Goal: Use online tool/utility: Utilize a website feature to perform a specific function

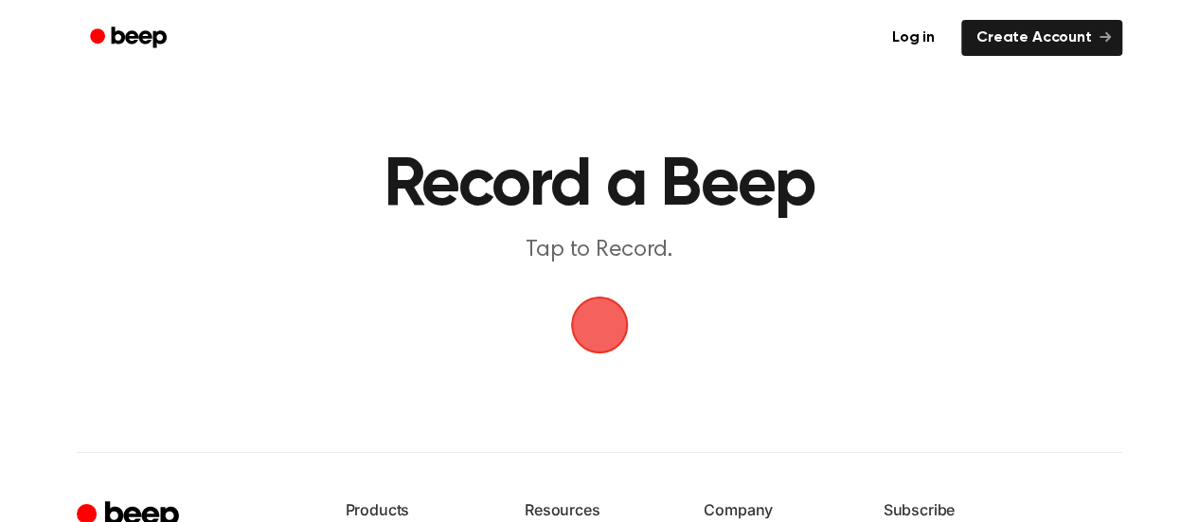
click at [603, 321] on span "button" at bounding box center [599, 325] width 100 height 100
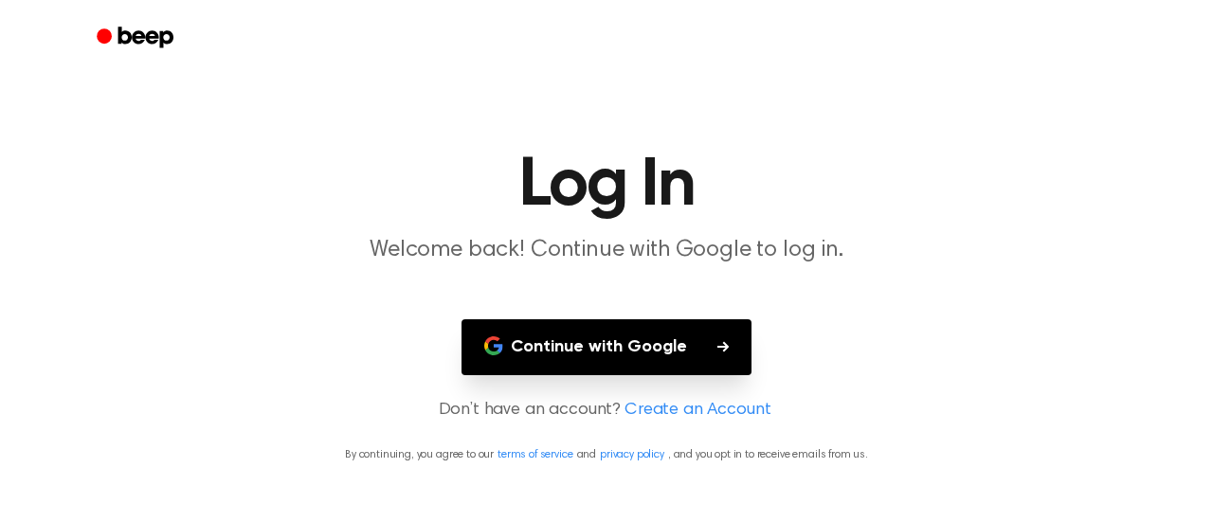
click at [585, 348] on button "Continue with Google" at bounding box center [606, 347] width 290 height 56
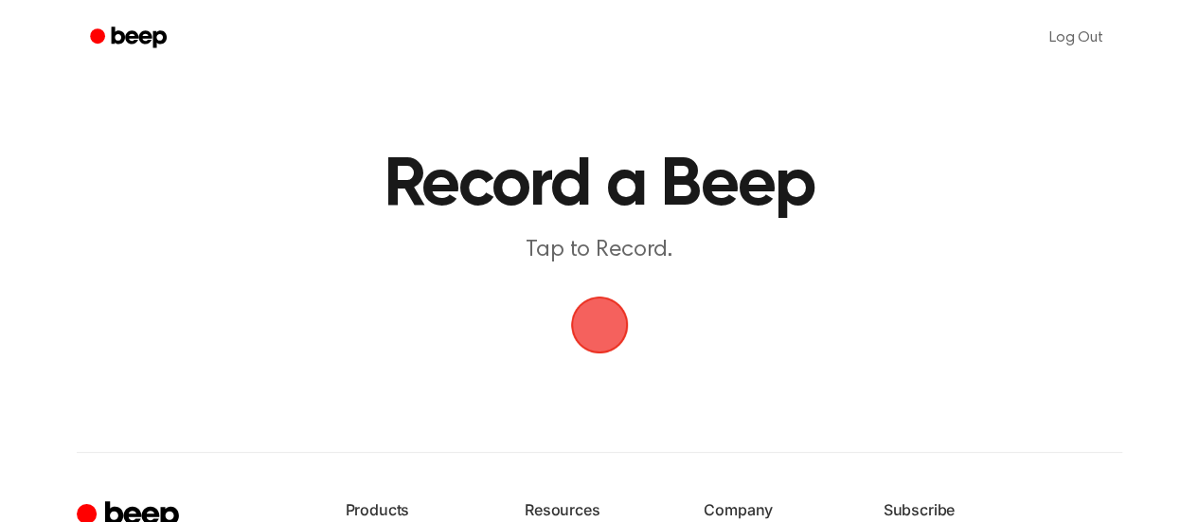
click at [613, 317] on span "button" at bounding box center [600, 325] width 80 height 80
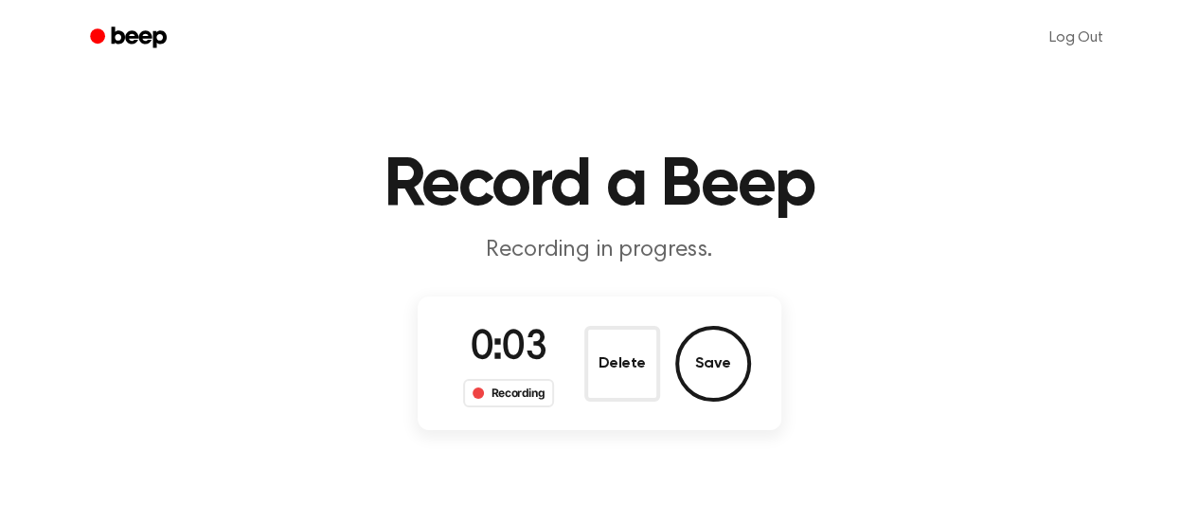
click at [498, 396] on div "Recording" at bounding box center [509, 393] width 92 height 28
click at [512, 333] on span "0:04" at bounding box center [509, 349] width 76 height 40
click at [564, 277] on main "Record a Beep Recording in progress. 0:05 Recording Delete Save" at bounding box center [599, 219] width 1198 height 438
click at [646, 374] on button "Delete" at bounding box center [623, 364] width 76 height 76
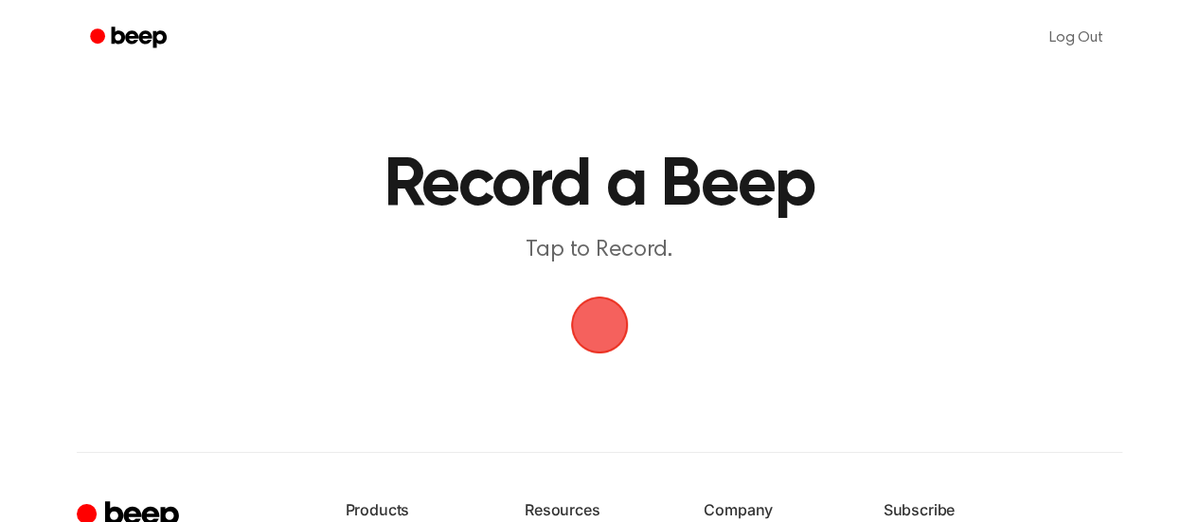
click at [613, 315] on span "button" at bounding box center [599, 325] width 100 height 100
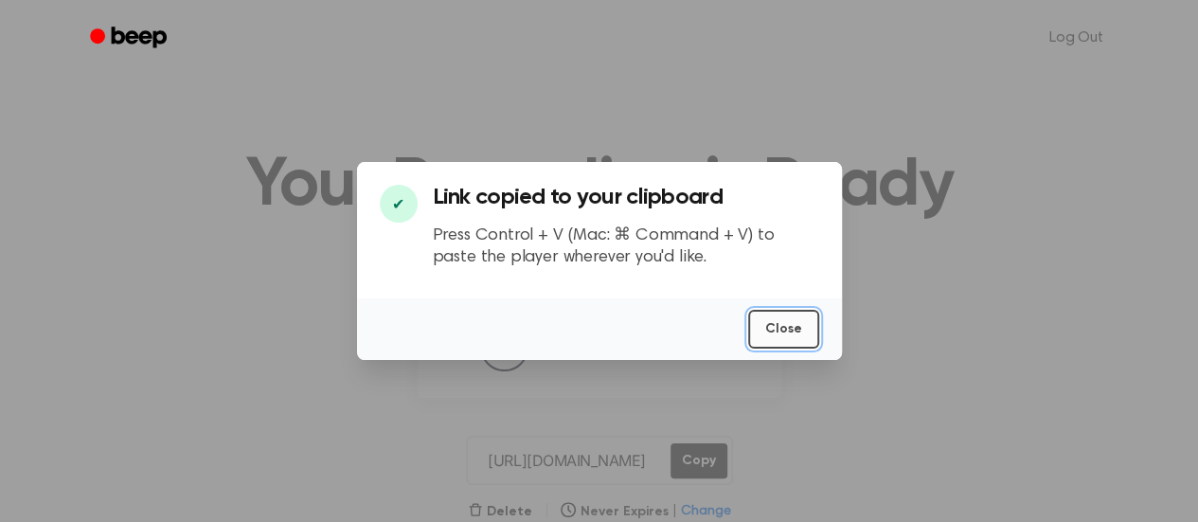
click at [782, 330] on button "Close" at bounding box center [783, 329] width 71 height 39
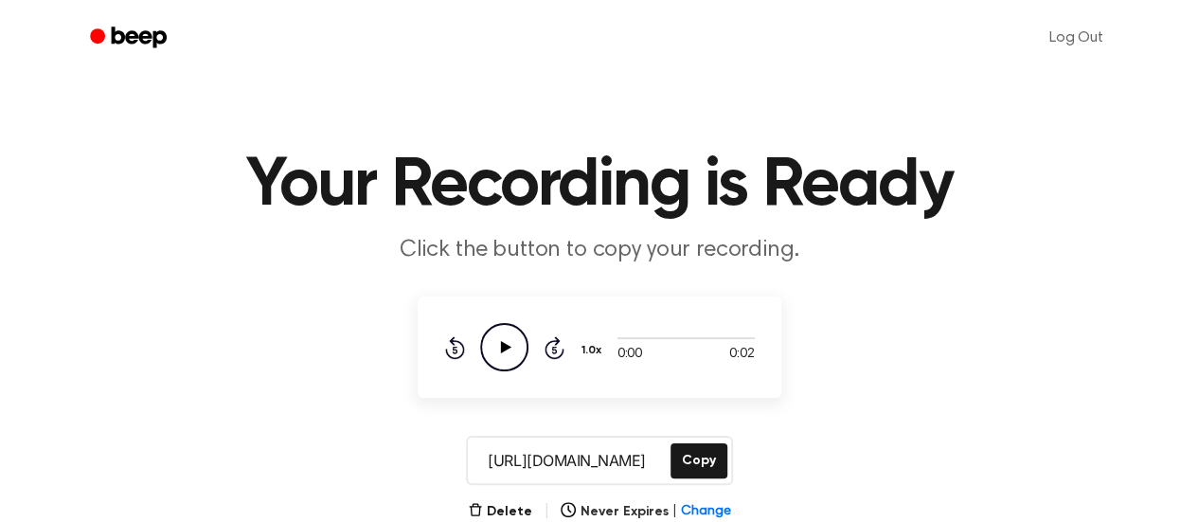
click at [502, 350] on icon at bounding box center [505, 347] width 10 height 12
click at [502, 350] on icon "Pause Audio" at bounding box center [504, 347] width 48 height 48
click at [687, 471] on button "Copy" at bounding box center [699, 460] width 57 height 35
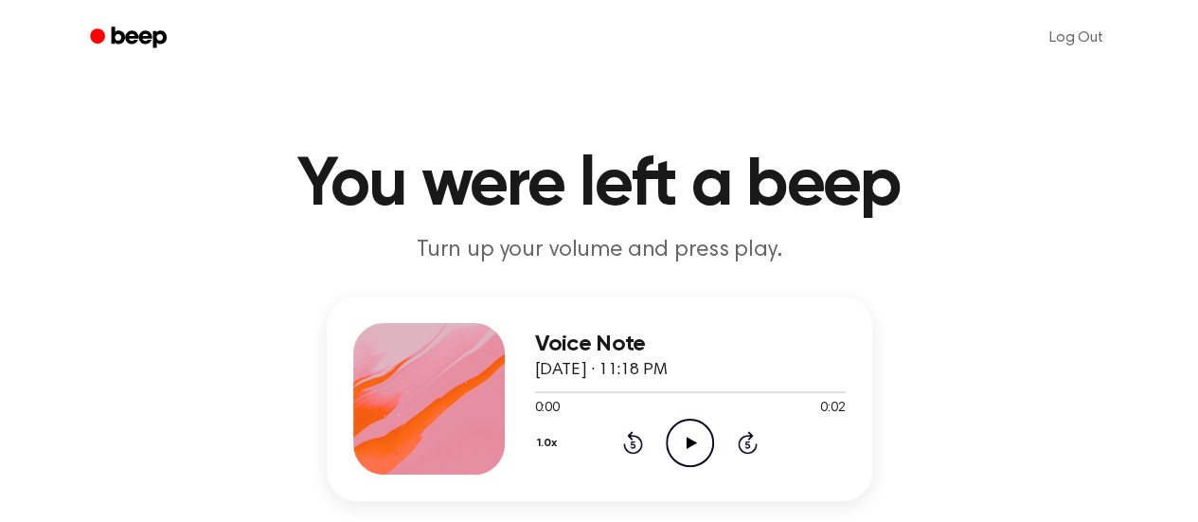
click at [610, 338] on h3 "Voice Note" at bounding box center [690, 345] width 311 height 26
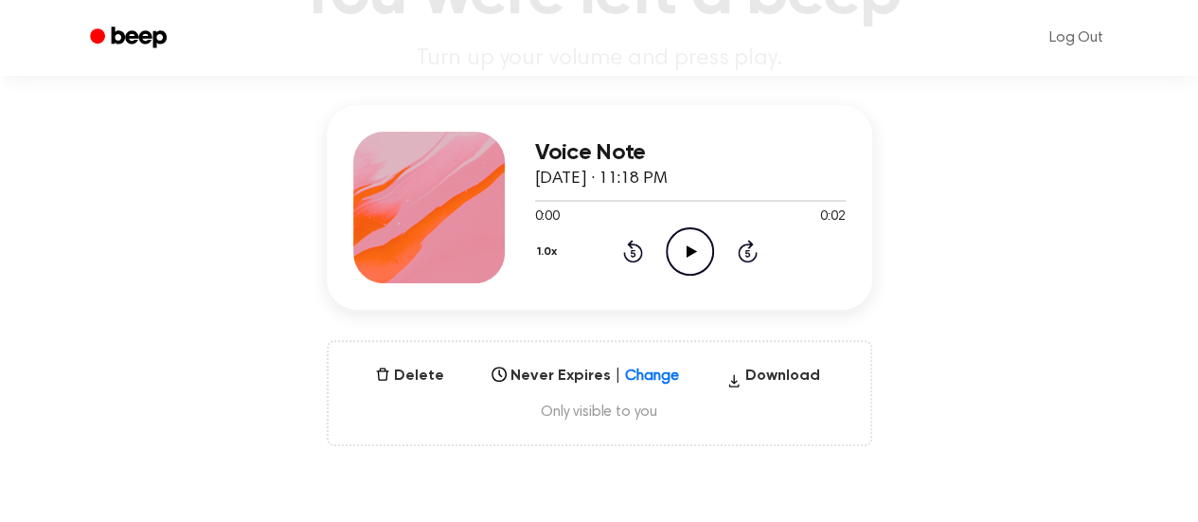
scroll to position [195, 0]
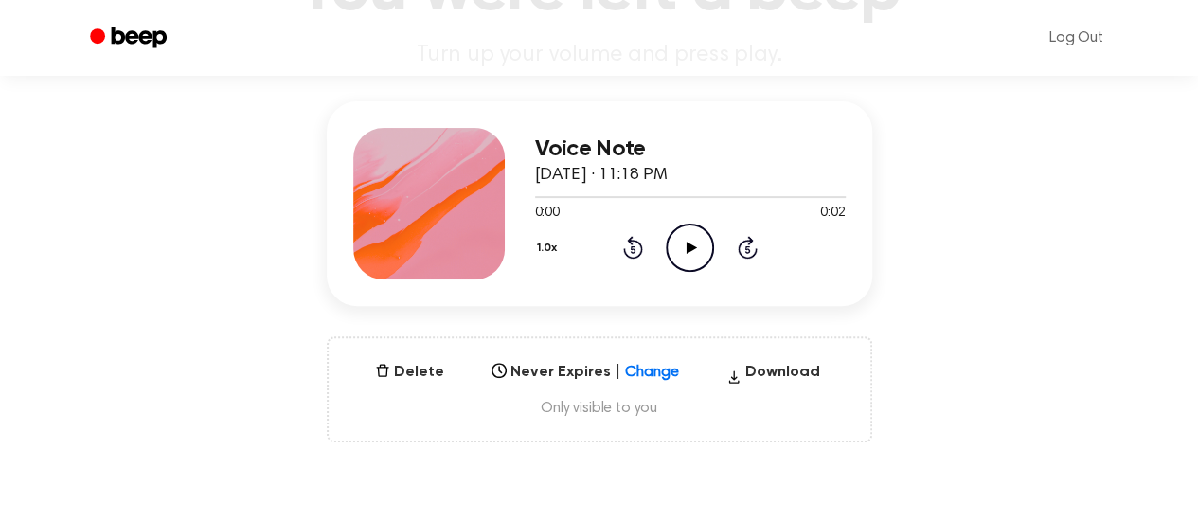
click at [694, 248] on icon "Play Audio" at bounding box center [690, 248] width 48 height 48
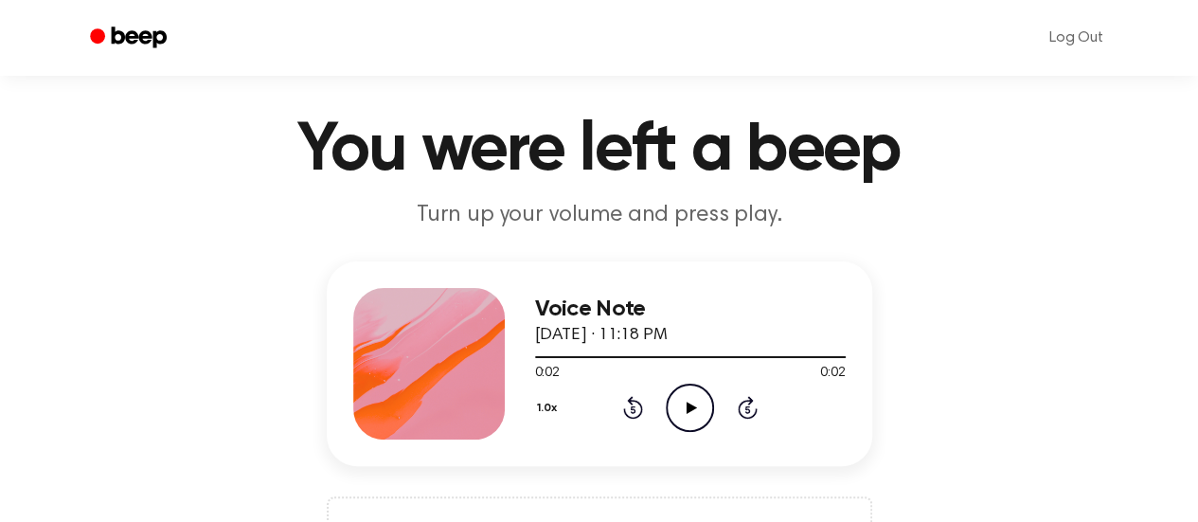
scroll to position [0, 0]
